Goal: Transaction & Acquisition: Purchase product/service

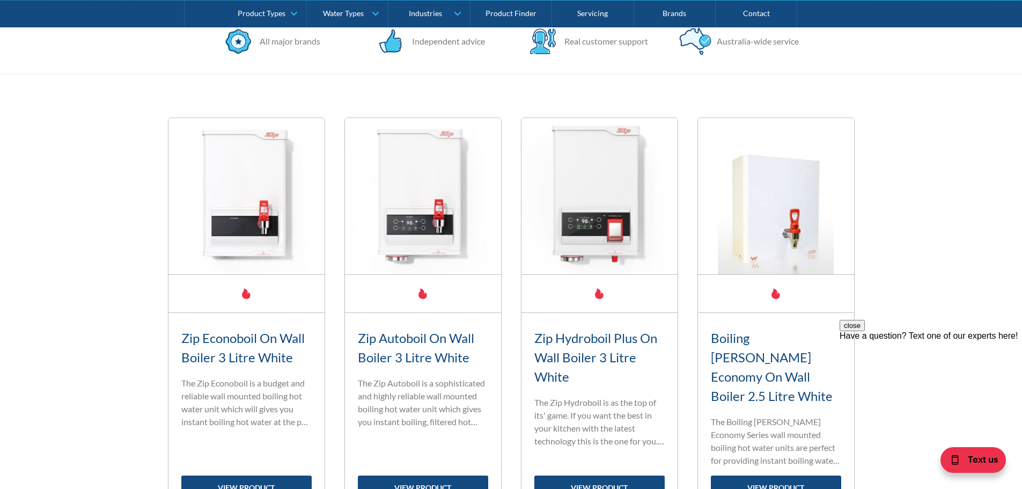
scroll to position [429, 0]
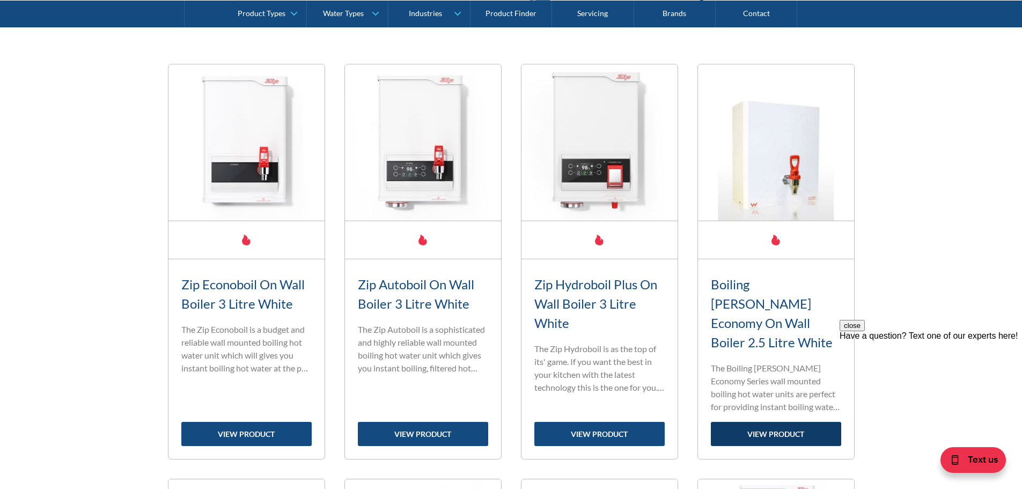
click at [779, 422] on link "view product" at bounding box center [776, 434] width 130 height 24
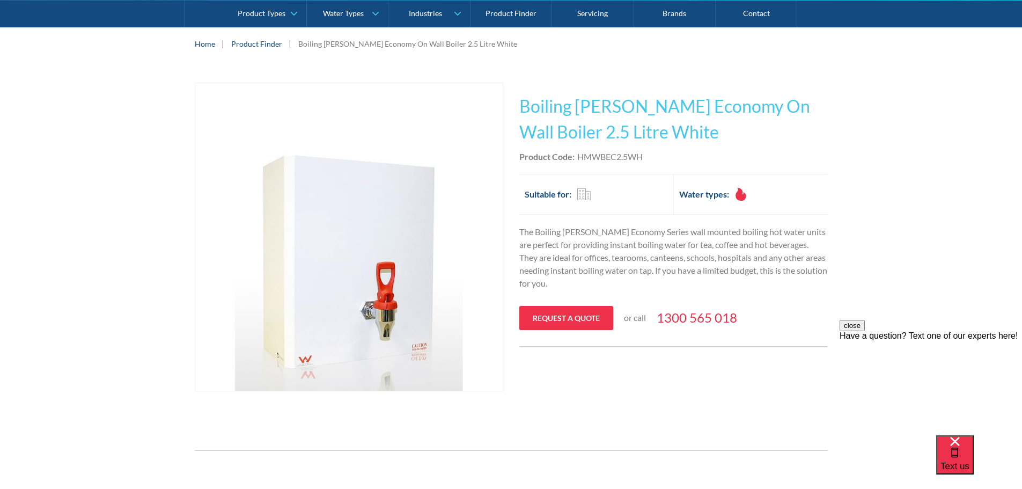
click at [304, 355] on img "open lightbox" at bounding box center [348, 236] width 307 height 307
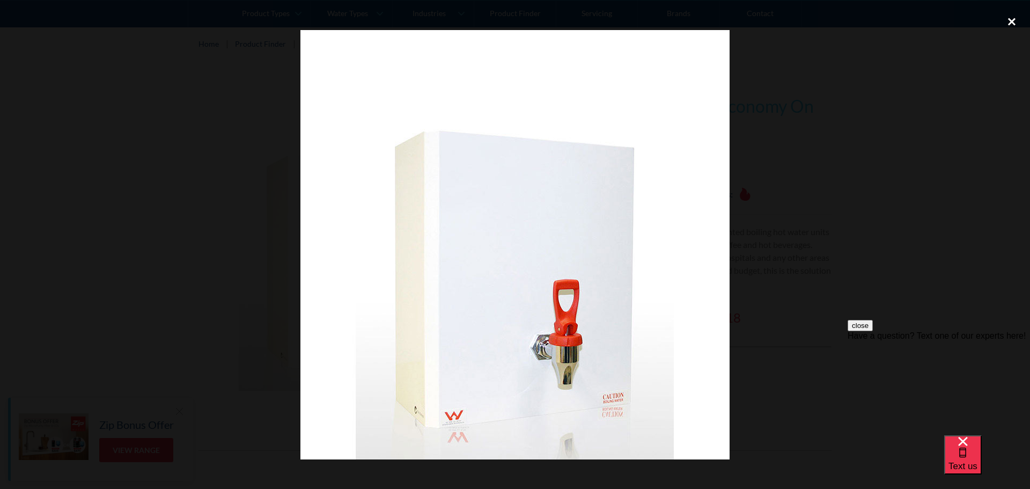
click at [1011, 19] on div "close lightbox" at bounding box center [1011, 22] width 36 height 24
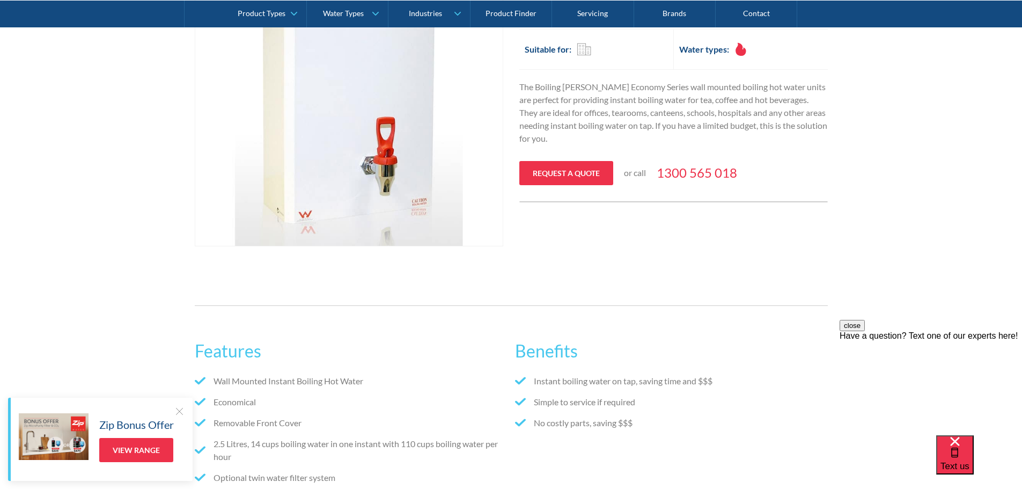
scroll to position [322, 0]
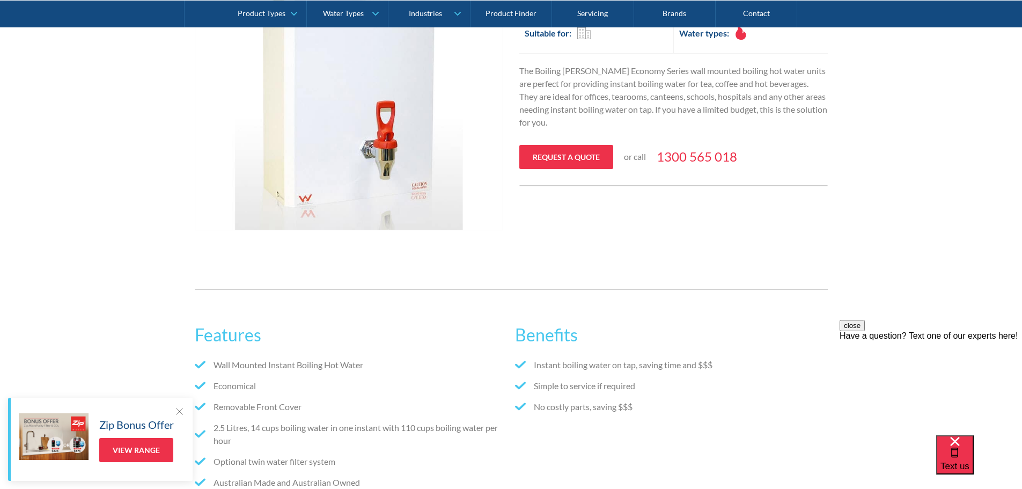
click at [180, 410] on div at bounding box center [179, 410] width 11 height 11
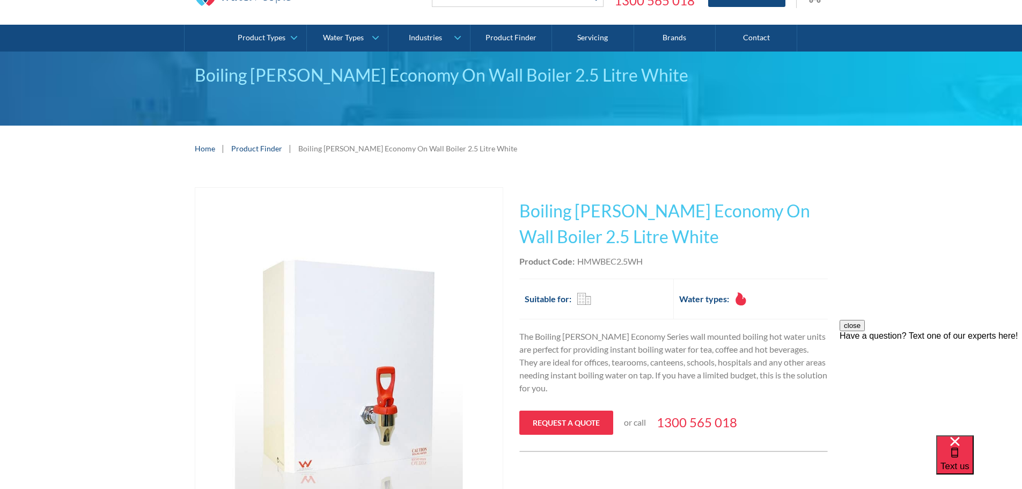
scroll to position [54, 0]
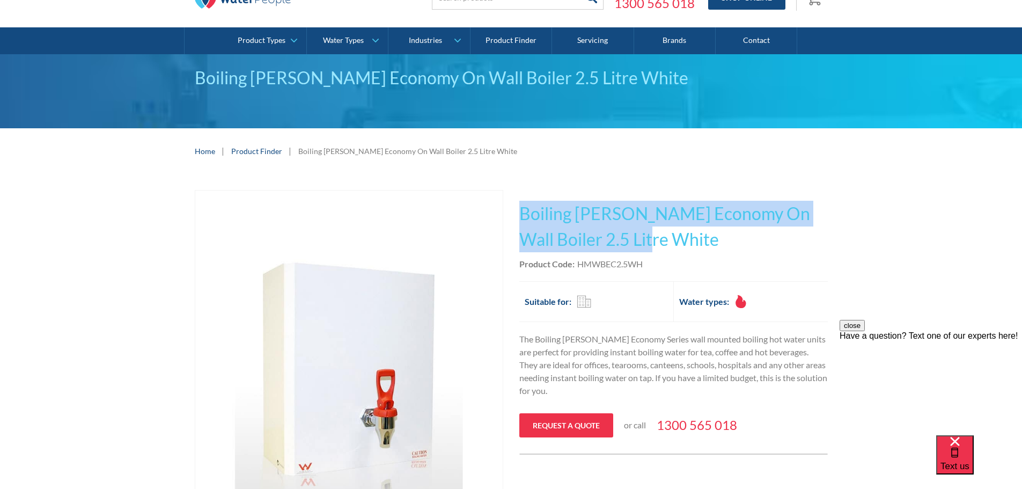
drag, startPoint x: 521, startPoint y: 212, endPoint x: 820, endPoint y: 231, distance: 299.8
click at [829, 228] on div "Play video Fits Most Brands Best Seller No items found. This tap design is incl…" at bounding box center [511, 347] width 1022 height 346
